Goal: Information Seeking & Learning: Learn about a topic

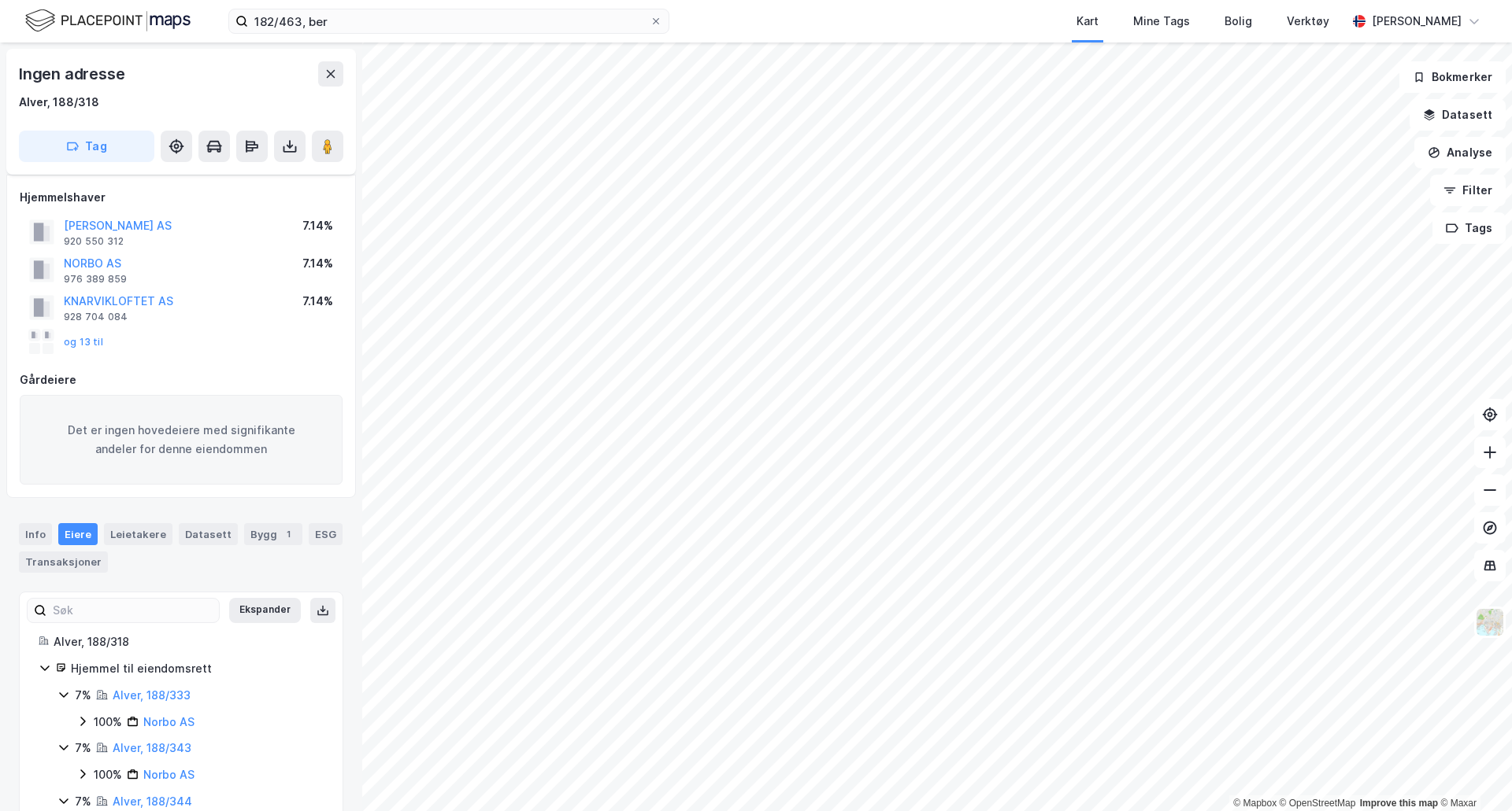
scroll to position [39, 0]
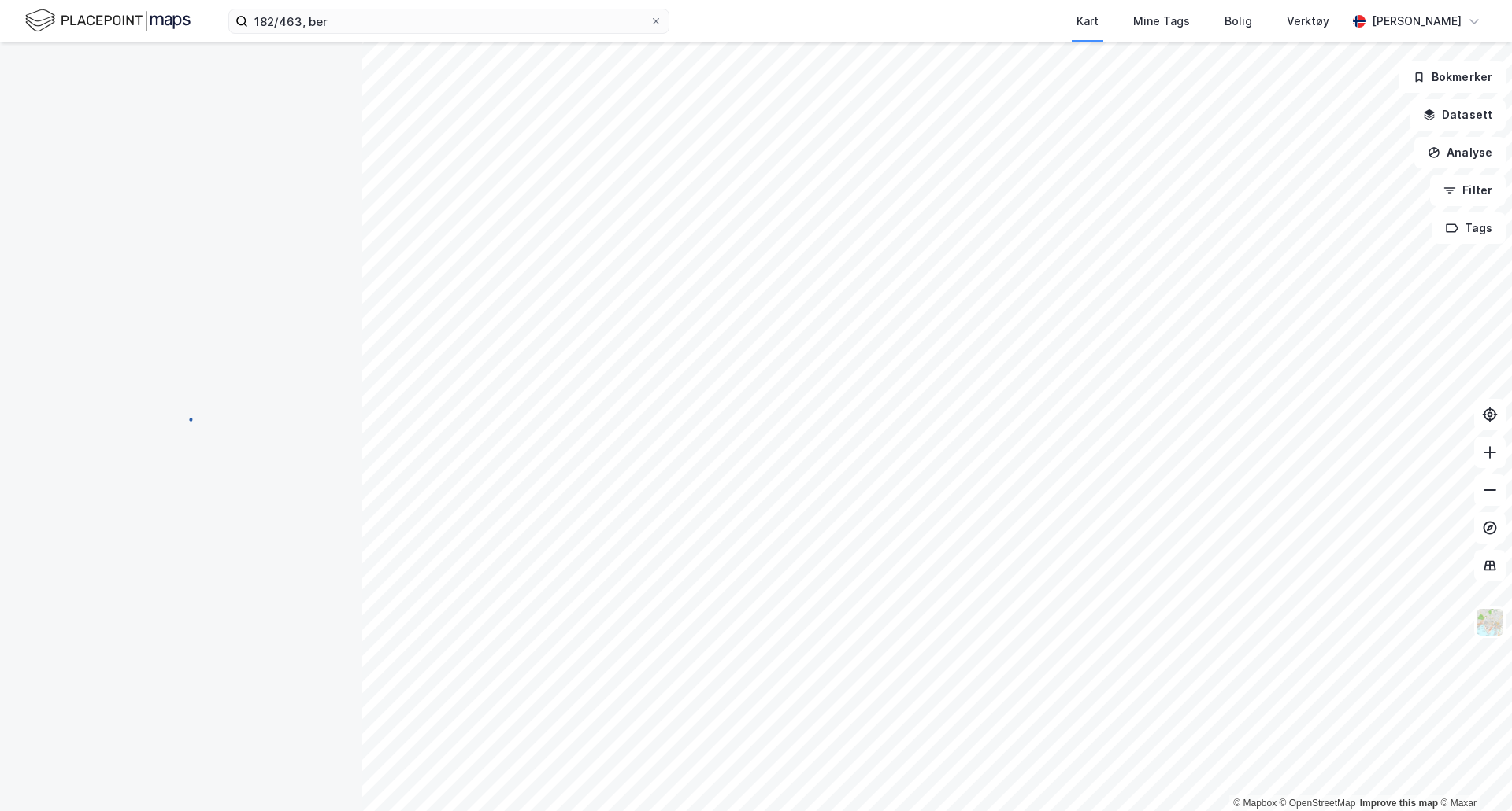
scroll to position [39, 0]
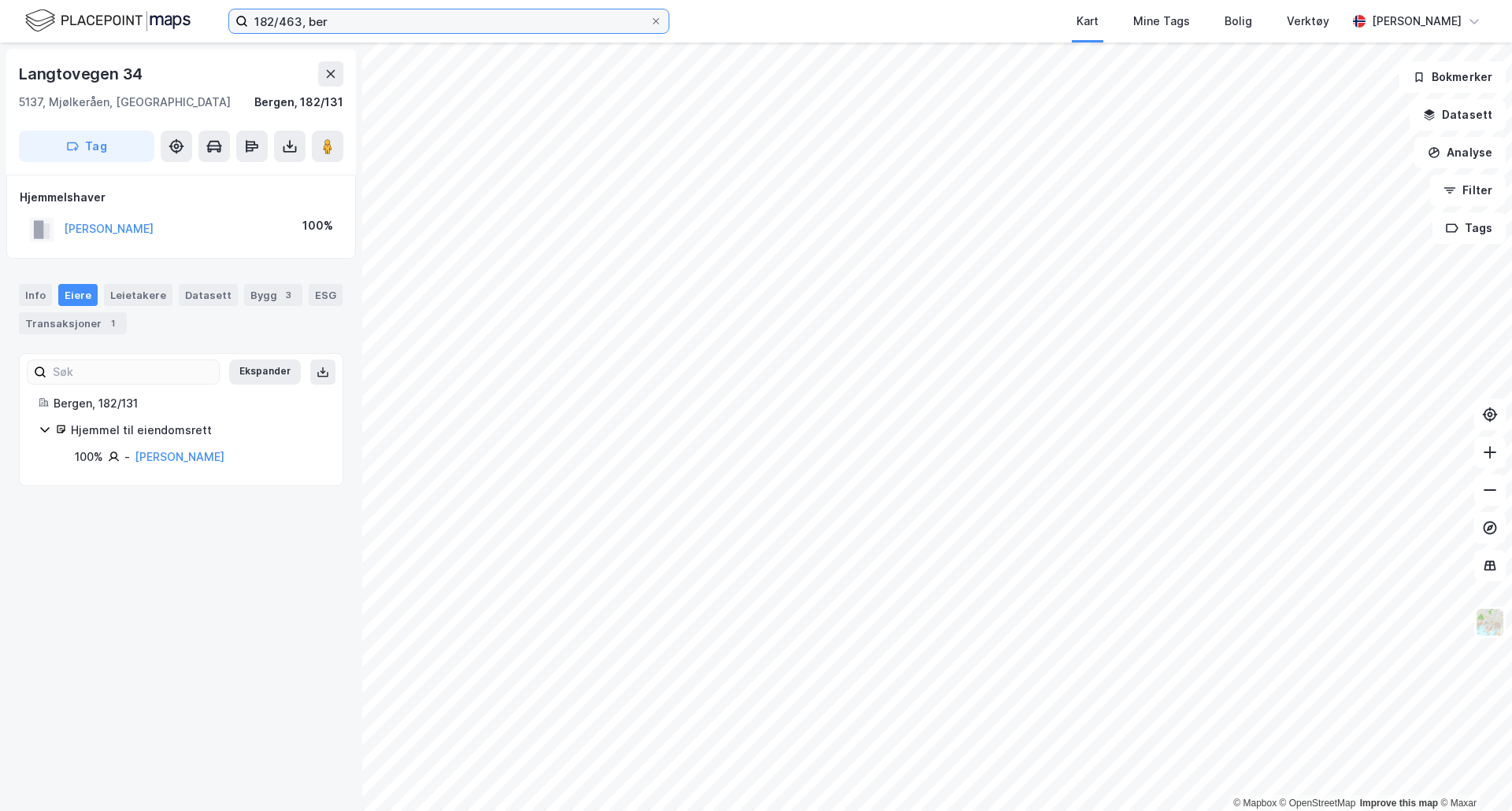
click at [454, 25] on input "182/463, ber" at bounding box center [448, 22] width 401 height 24
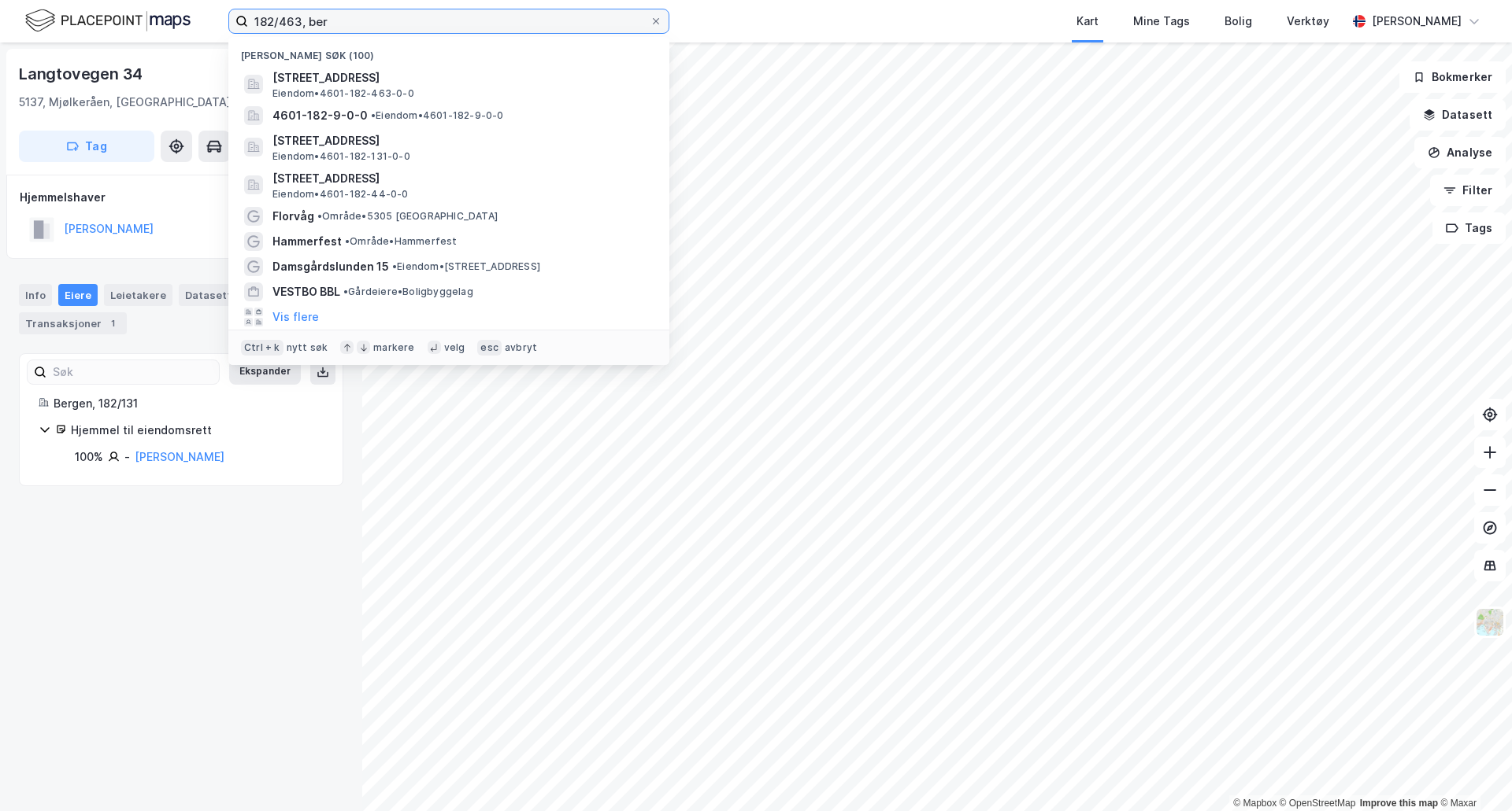
click at [454, 25] on input "182/463, ber" at bounding box center [448, 22] width 401 height 24
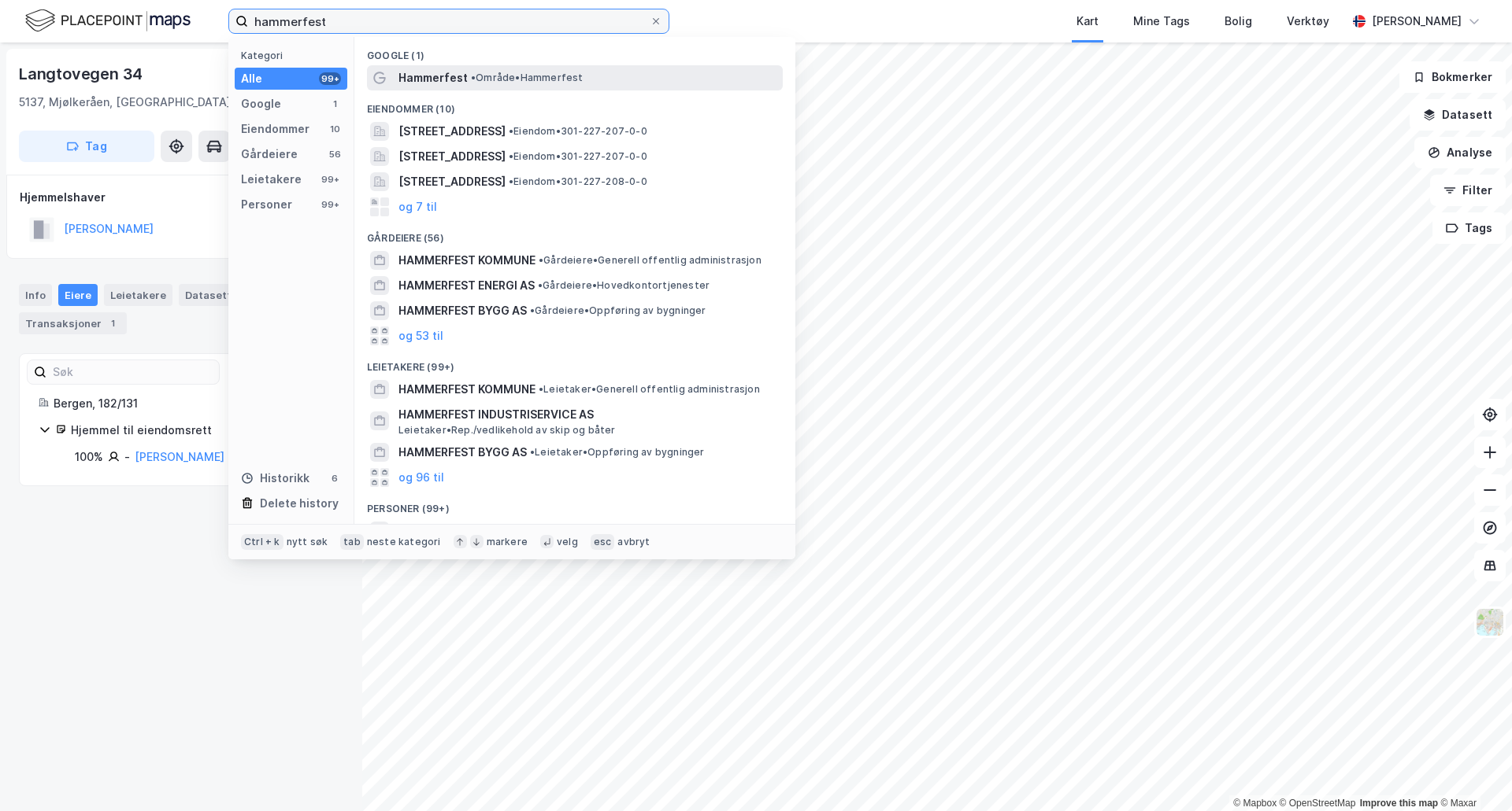
type input "hammerfest"
click at [552, 72] on span "• Område • Hammerfest" at bounding box center [527, 77] width 113 height 13
